Goal: Ask a question

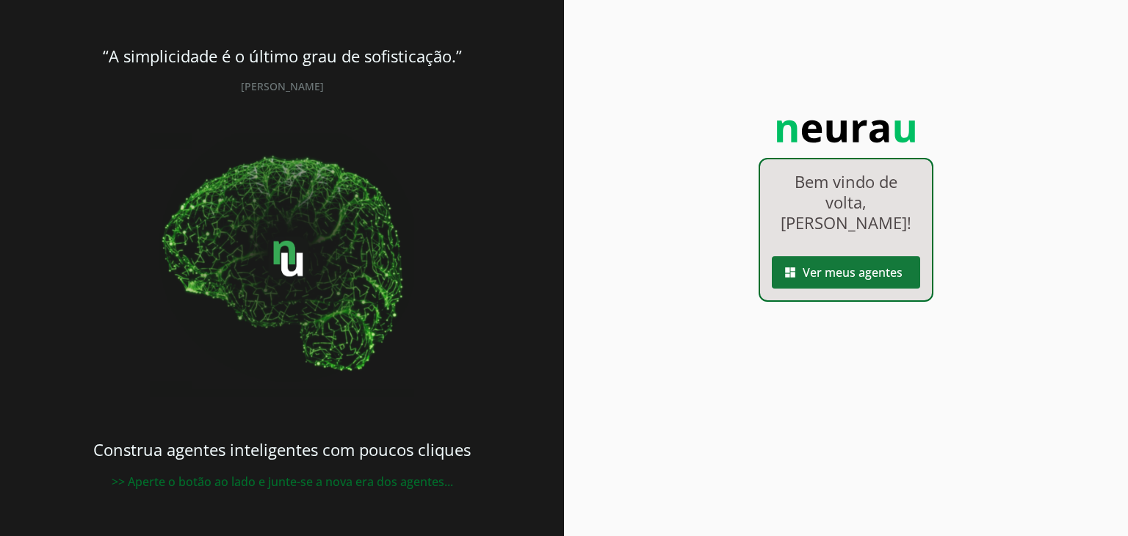
click at [824, 290] on span at bounding box center [846, 272] width 148 height 35
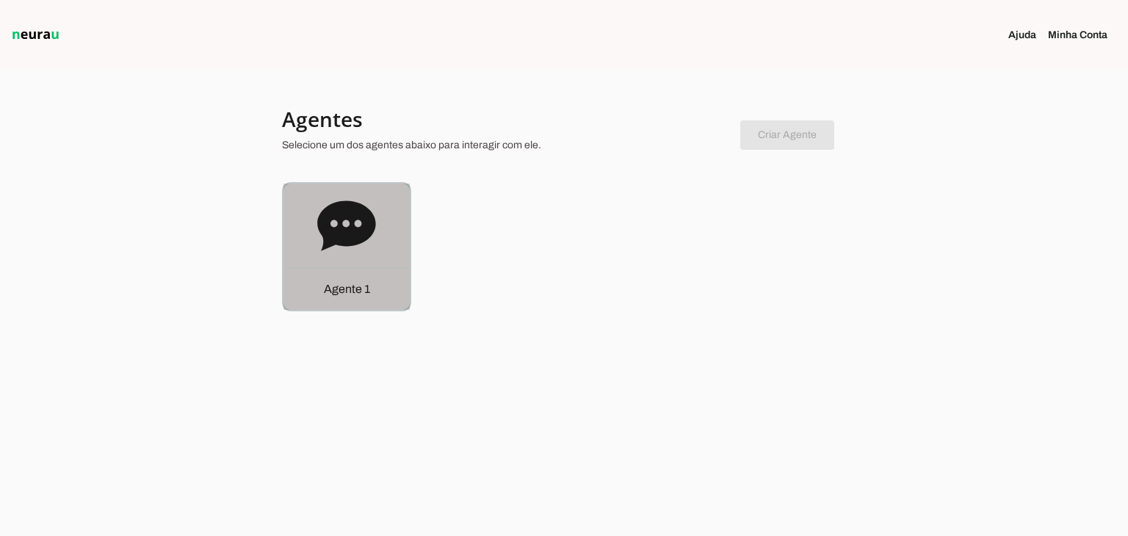
click at [361, 261] on div "Agente 1" at bounding box center [346, 247] width 126 height 126
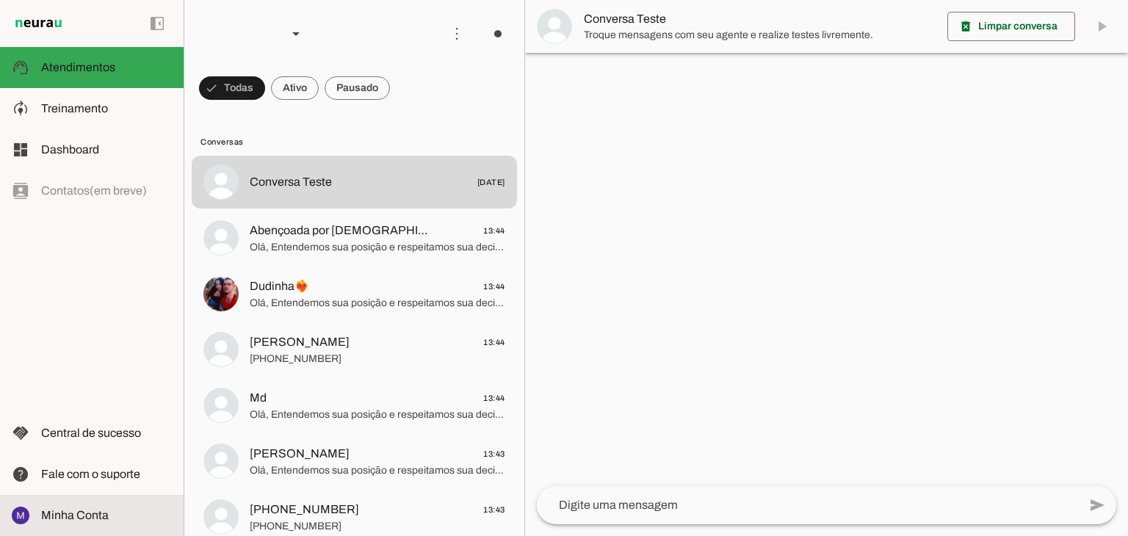
click at [78, 518] on span "Minha Conta" at bounding box center [75, 515] width 68 height 12
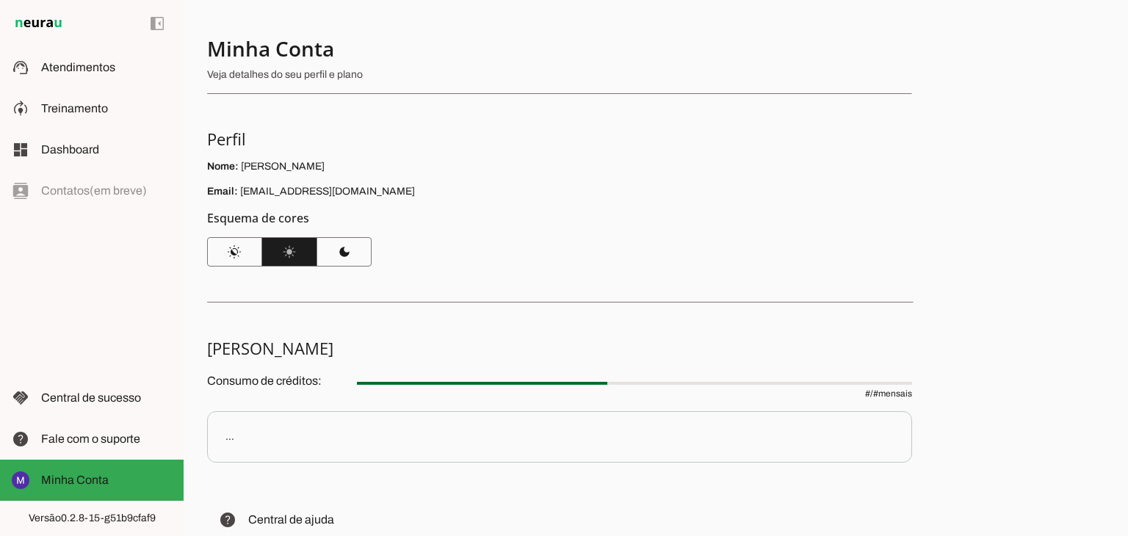
drag, startPoint x: 241, startPoint y: 189, endPoint x: 385, endPoint y: 186, distance: 144.0
click at [385, 186] on p "Email: [EMAIL_ADDRESS][DOMAIN_NAME]" at bounding box center [559, 191] width 705 height 15
click at [386, 186] on p "Email: [EMAIL_ADDRESS][DOMAIN_NAME]" at bounding box center [559, 191] width 705 height 15
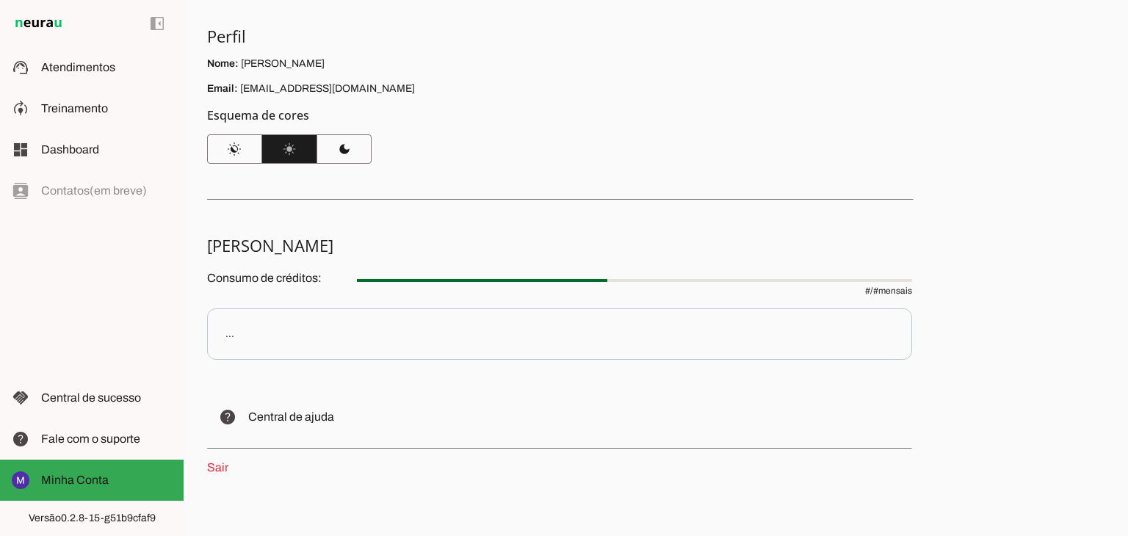
scroll to position [125, 0]
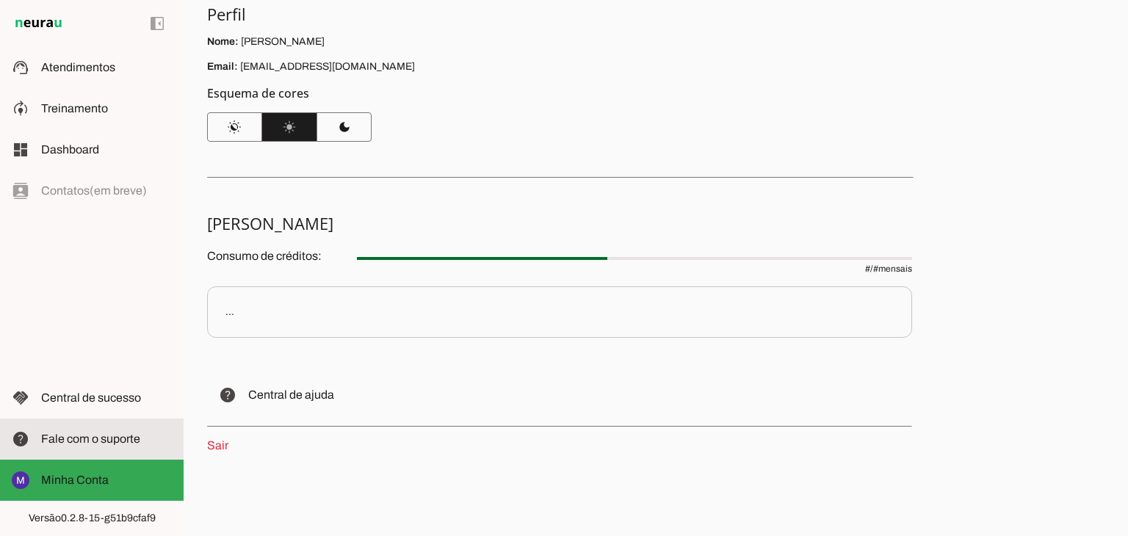
click at [100, 436] on span "Fale com o suporte" at bounding box center [90, 439] width 99 height 12
